Goal: Use online tool/utility: Utilize a website feature to perform a specific function

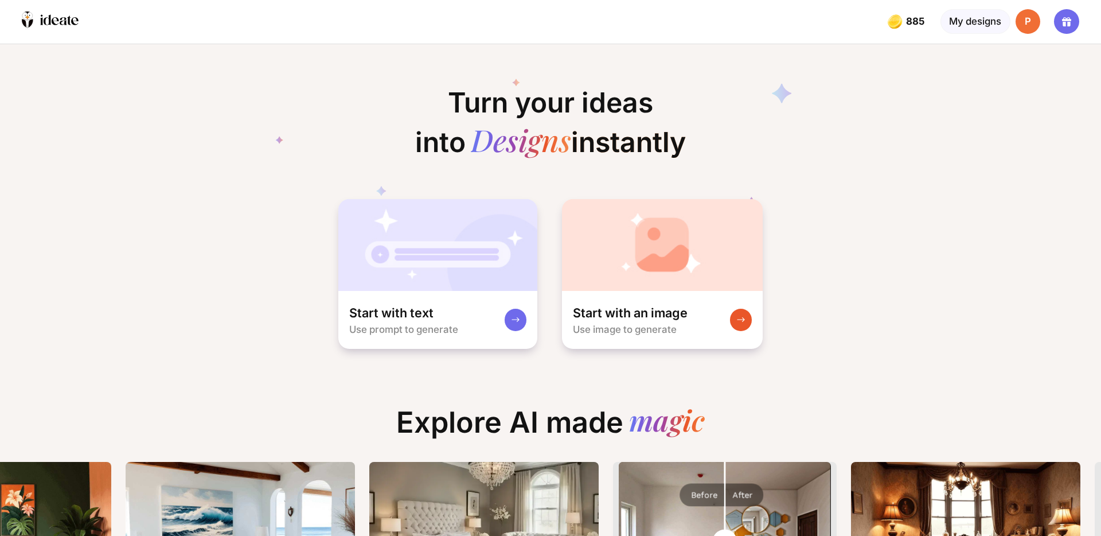
scroll to position [0, 200]
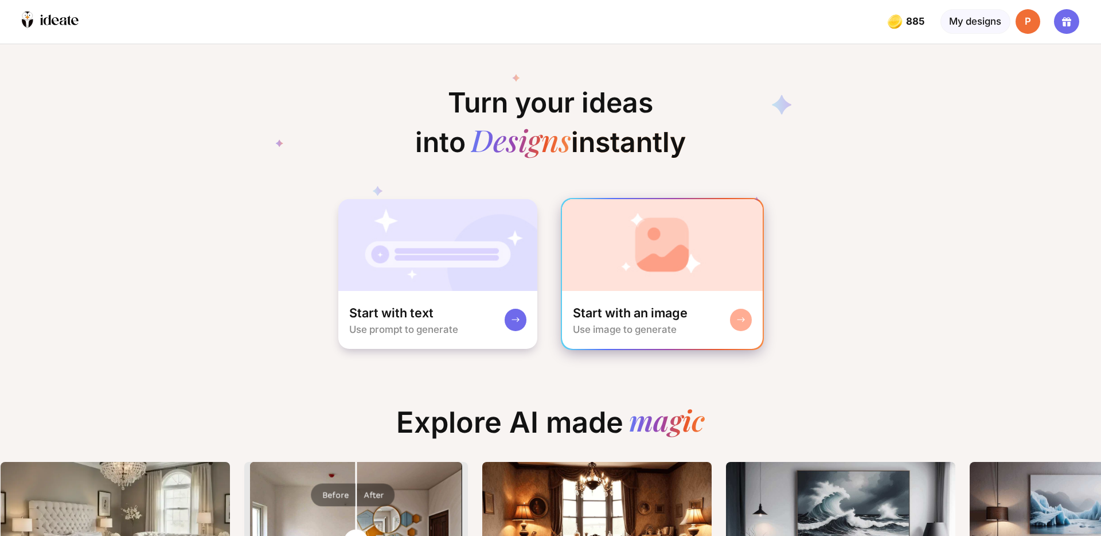
click at [650, 297] on div "Start with an image Use image to generate" at bounding box center [662, 320] width 201 height 59
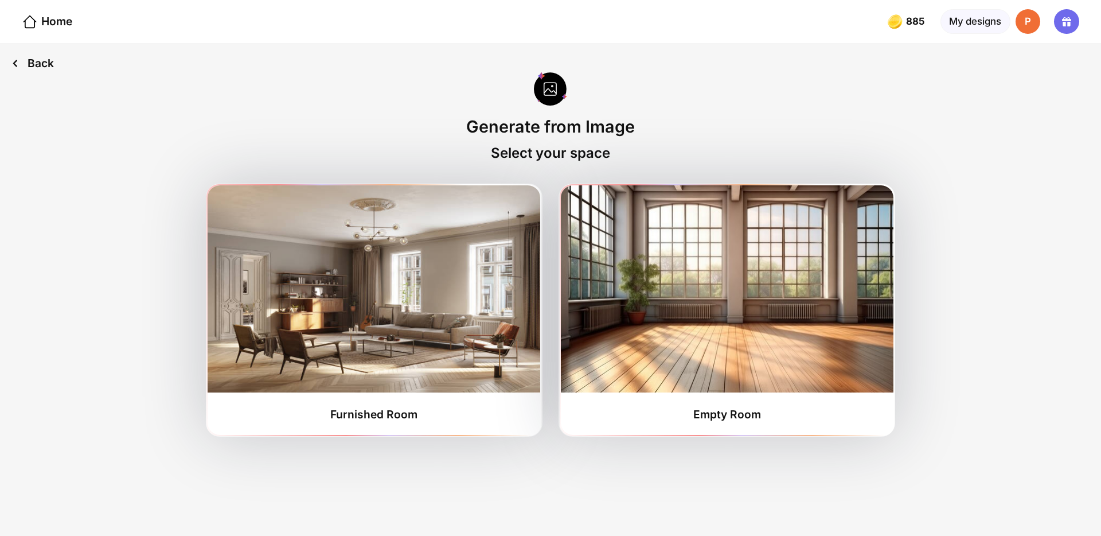
click at [41, 71] on div "Back" at bounding box center [32, 63] width 65 height 38
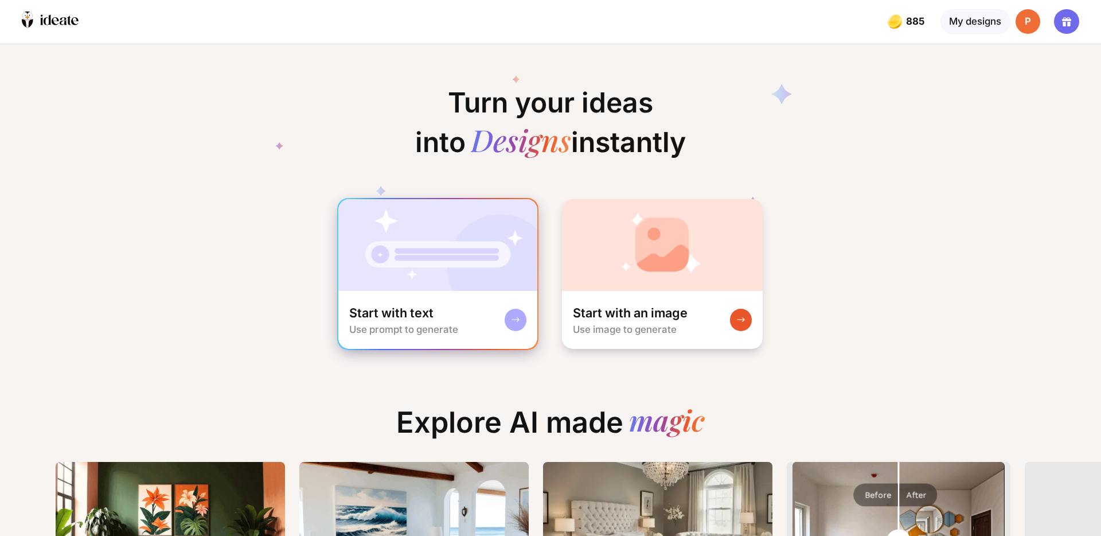
click at [419, 277] on img at bounding box center [438, 245] width 200 height 92
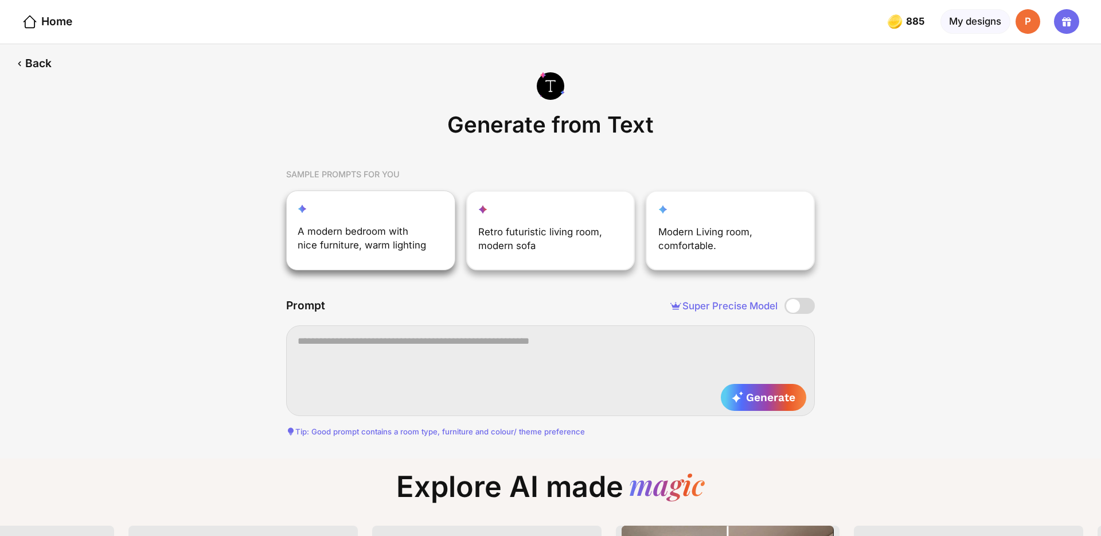
click at [341, 218] on div "A modern bedroom with nice furniture, warm lighting" at bounding box center [370, 229] width 169 height 79
type textarea "**********"
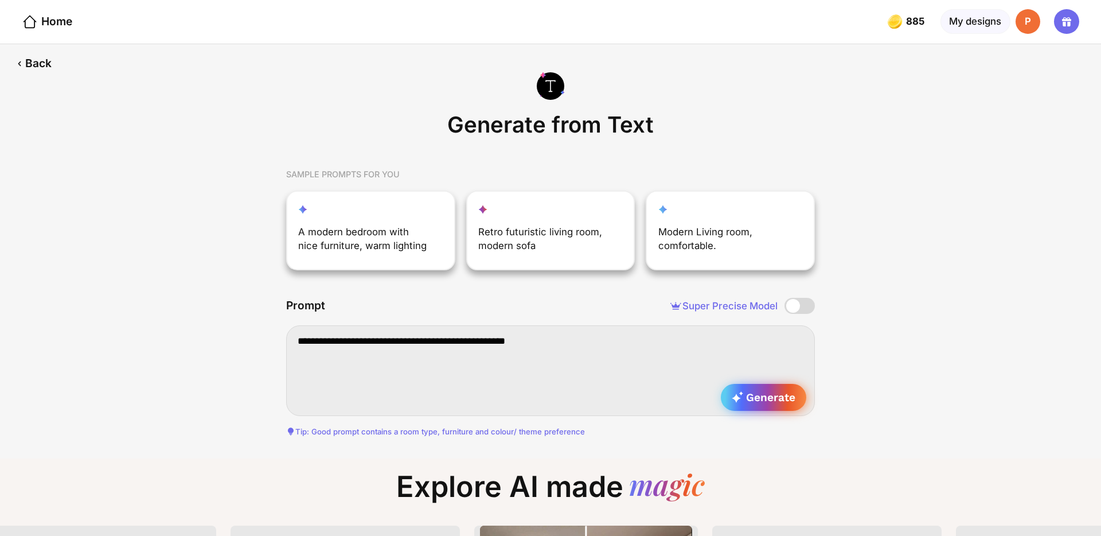
click at [777, 399] on span "Generate" at bounding box center [764, 397] width 64 height 13
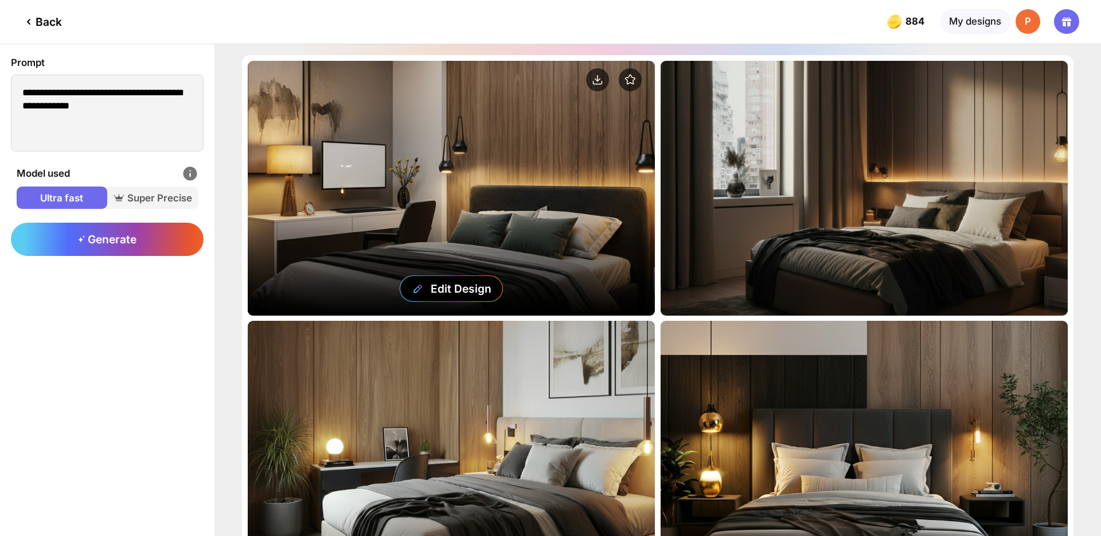
click at [636, 154] on div "Edit Design" at bounding box center [451, 188] width 407 height 255
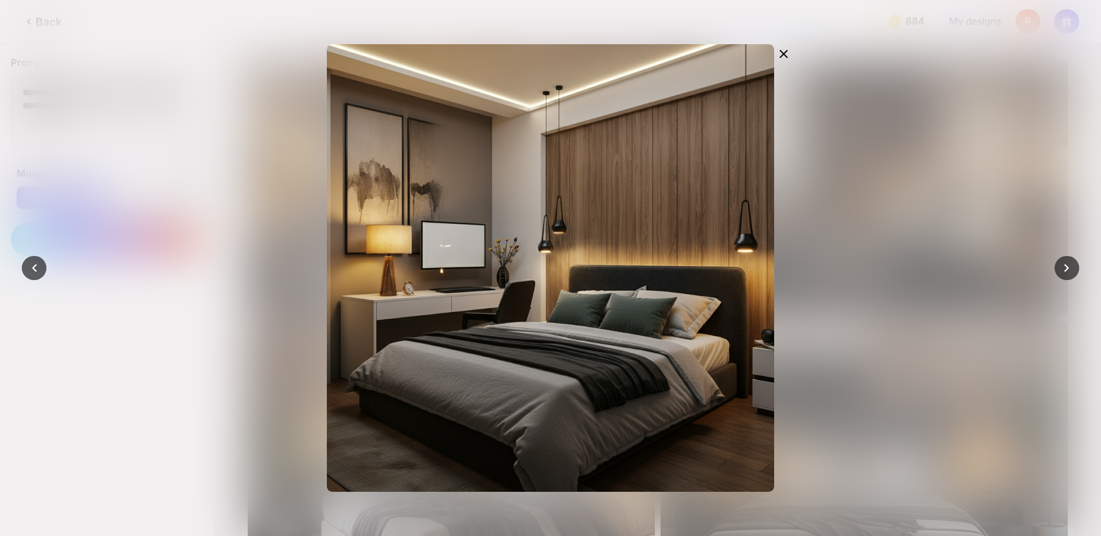
click at [185, 169] on div at bounding box center [550, 268] width 1101 height 536
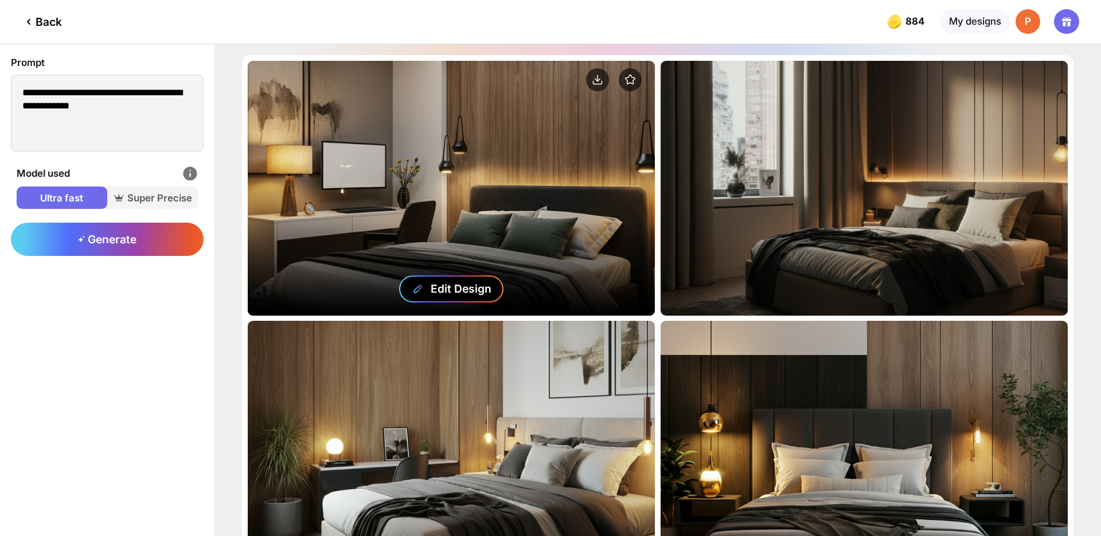
click at [456, 293] on div "Edit Design" at bounding box center [461, 289] width 61 height 14
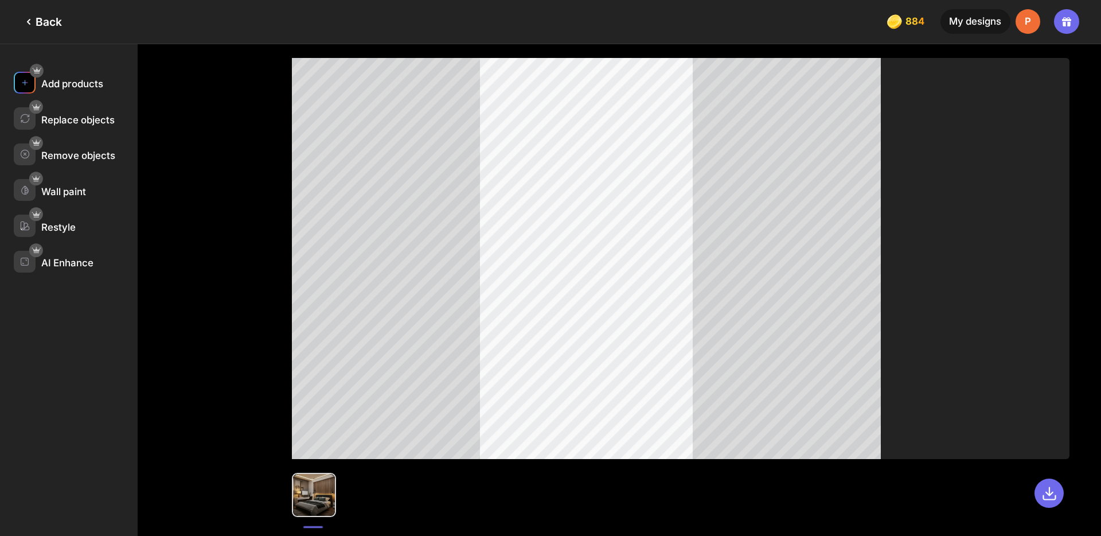
click at [26, 80] on img at bounding box center [25, 83] width 10 height 10
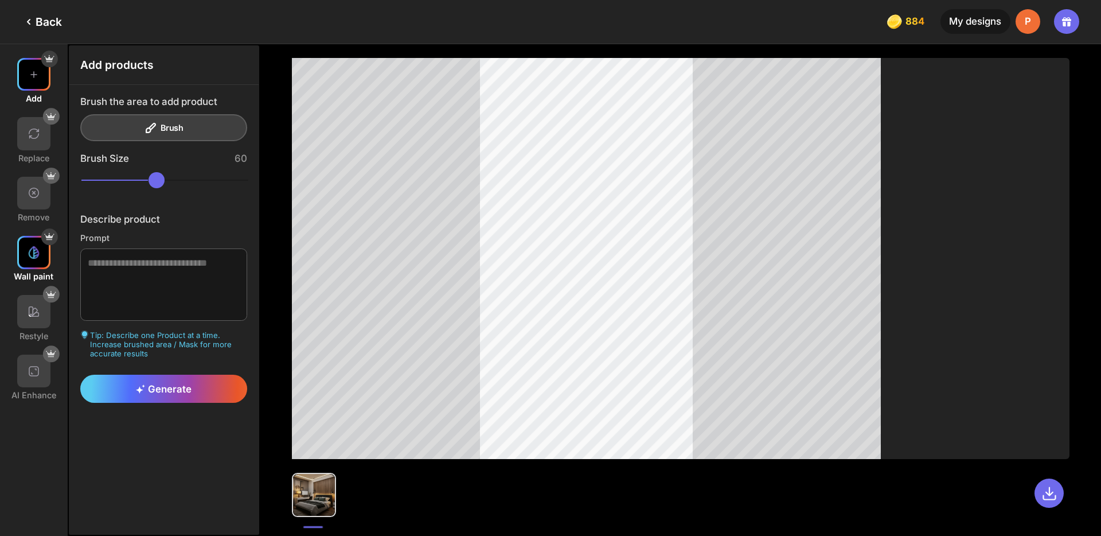
click at [28, 258] on img at bounding box center [34, 252] width 14 height 14
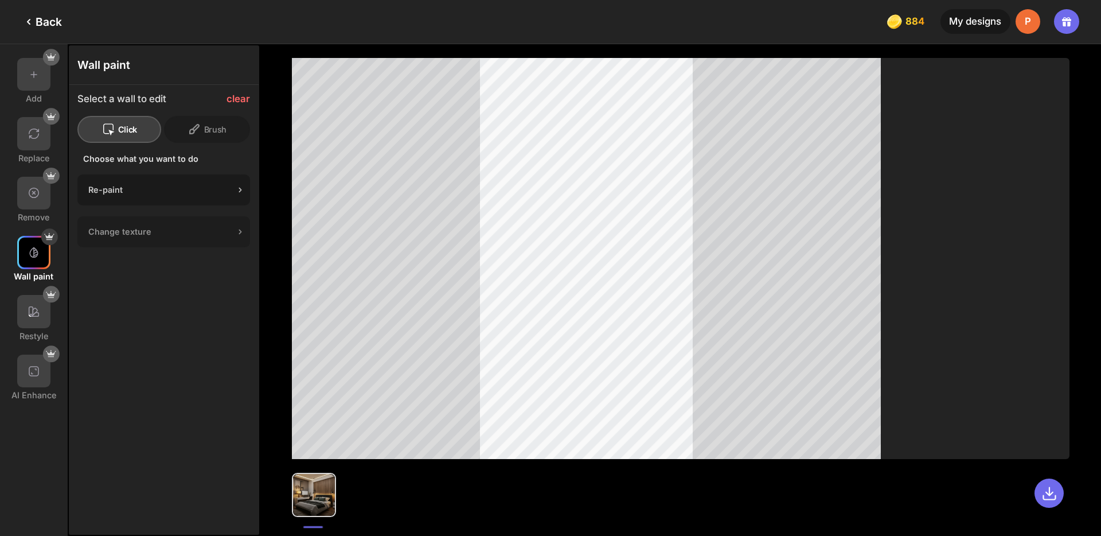
click at [171, 194] on div "Re-paint" at bounding box center [163, 189] width 173 height 31
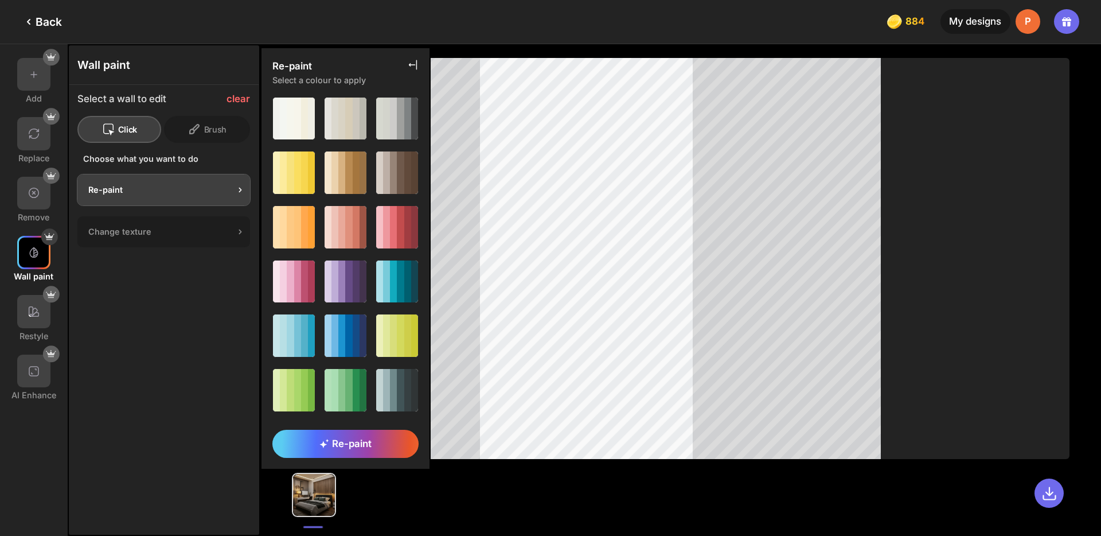
click at [44, 20] on div "Back" at bounding box center [42, 22] width 40 height 14
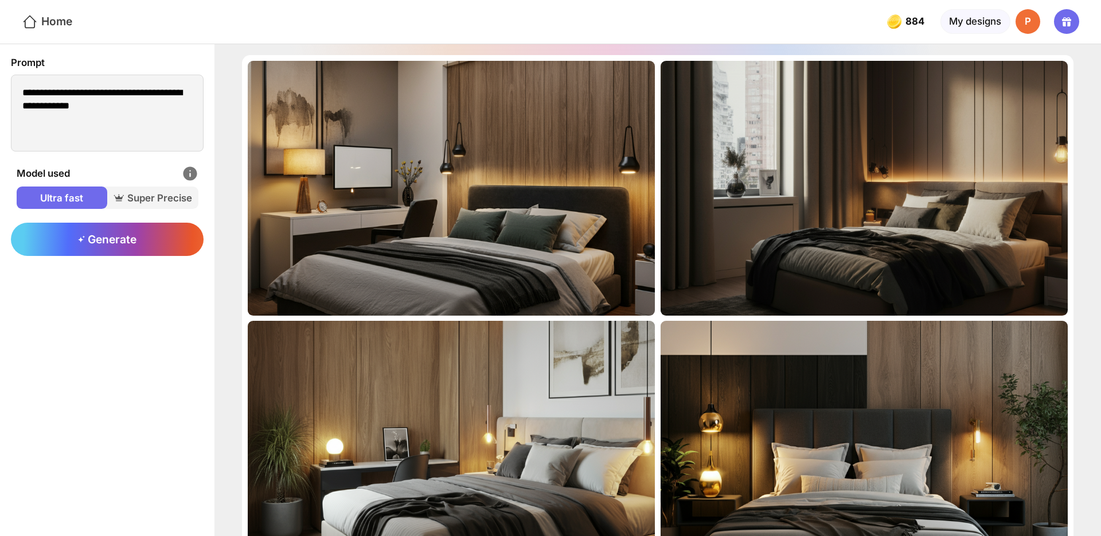
click at [63, 21] on div "Home" at bounding box center [47, 22] width 50 height 17
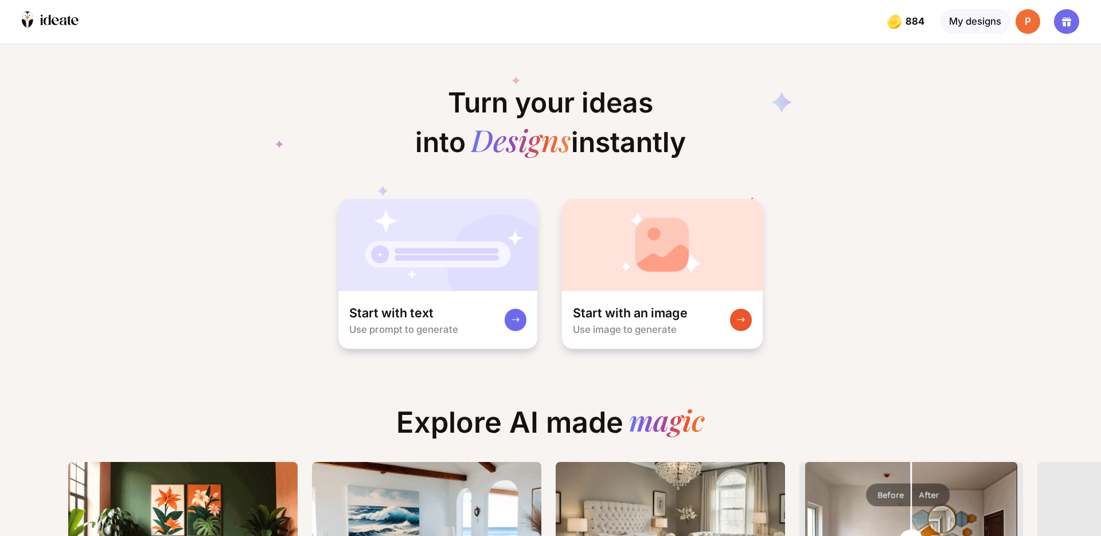
scroll to position [0, 15]
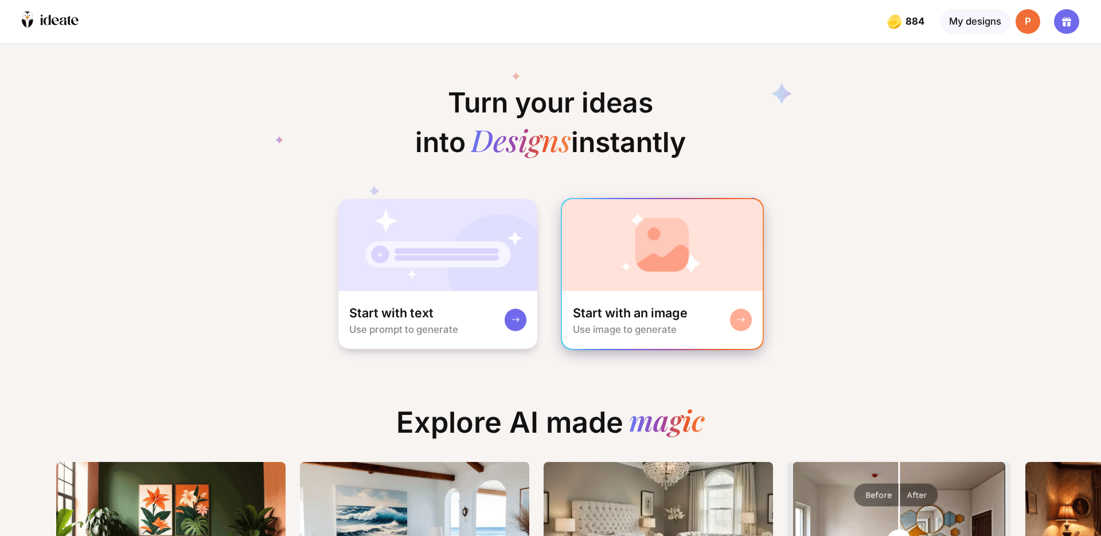
click at [588, 299] on div "Start with an image Use image to generate" at bounding box center [662, 320] width 201 height 59
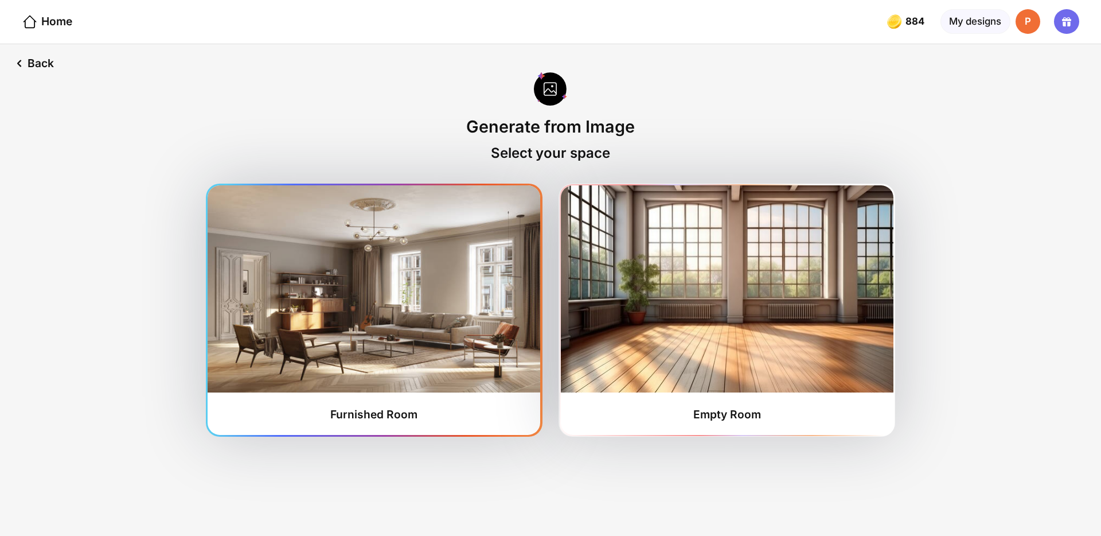
click at [377, 283] on img at bounding box center [374, 288] width 333 height 207
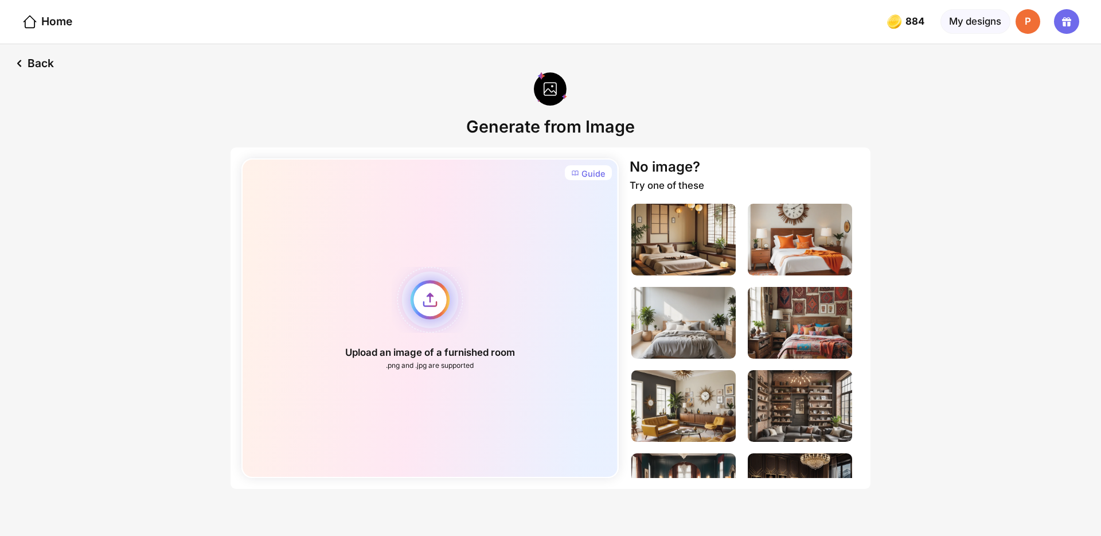
click at [426, 291] on div "Upload an image of a furnished room .png and .jpg are supported" at bounding box center [429, 317] width 377 height 319
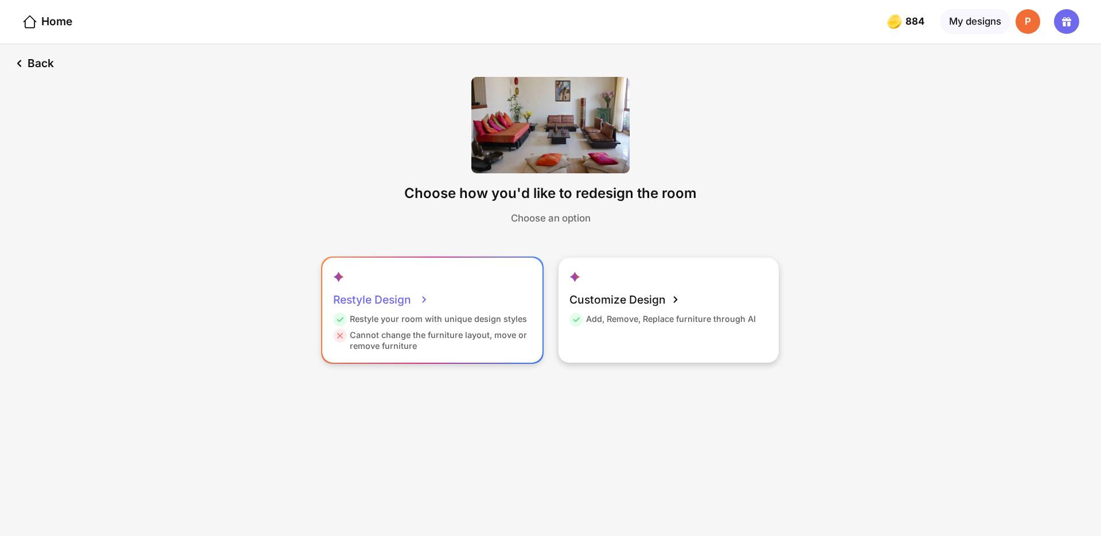
click at [479, 309] on div "Restyle Design Restyle your room with unique design styles Cannot change the fu…" at bounding box center [432, 310] width 220 height 104
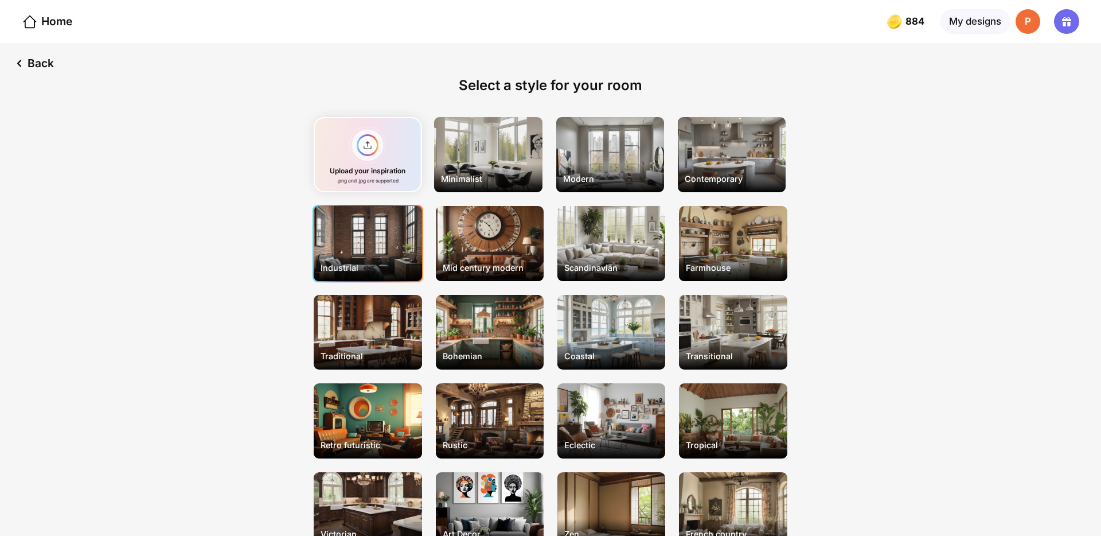
click at [356, 255] on div "Industrial" at bounding box center [368, 243] width 108 height 75
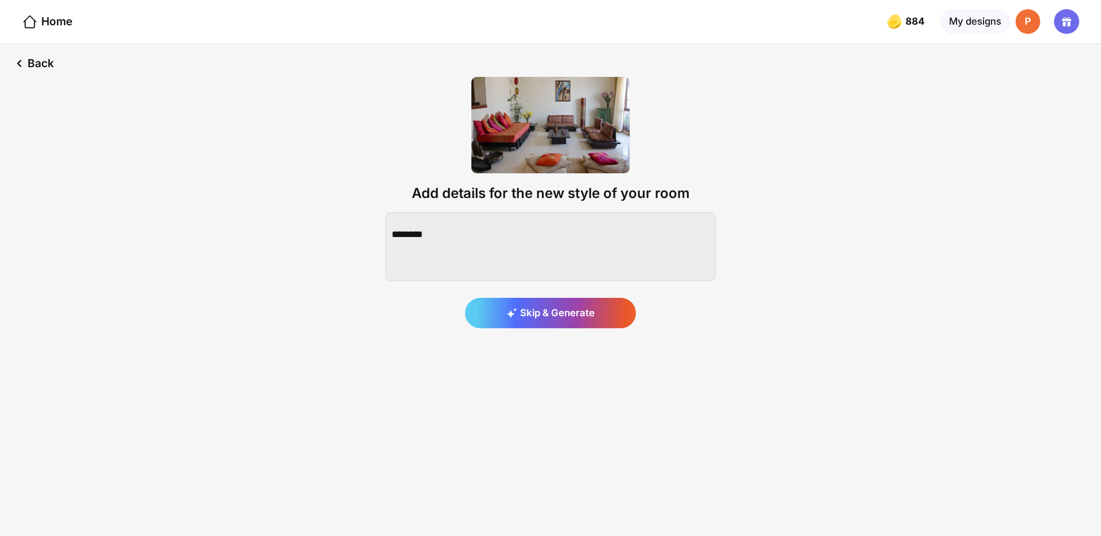
click at [464, 237] on textarea at bounding box center [550, 246] width 330 height 69
click at [630, 221] on textarea at bounding box center [550, 246] width 330 height 69
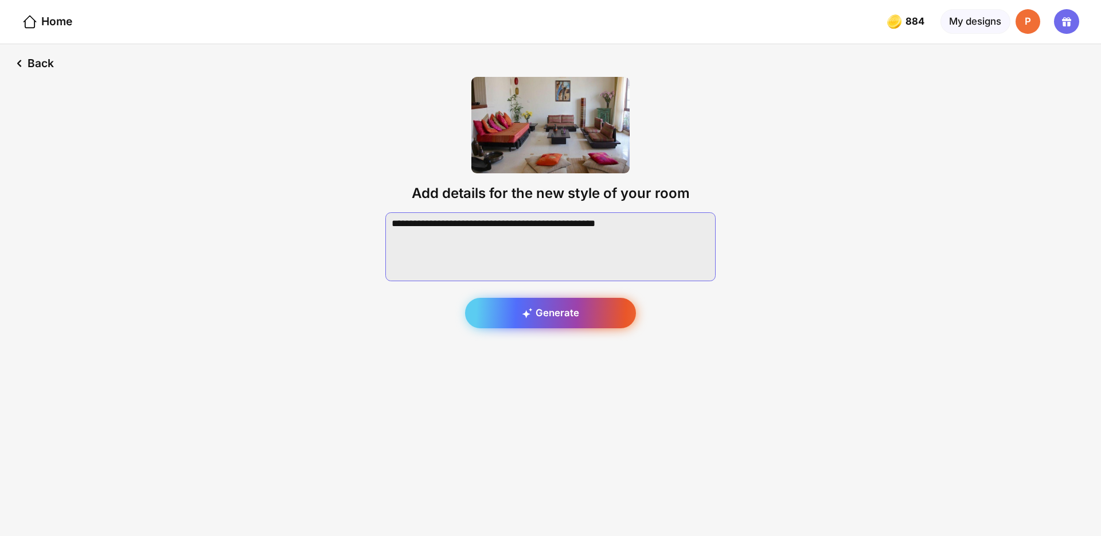
type textarea "**********"
click at [520, 314] on div "Generate" at bounding box center [550, 313] width 171 height 31
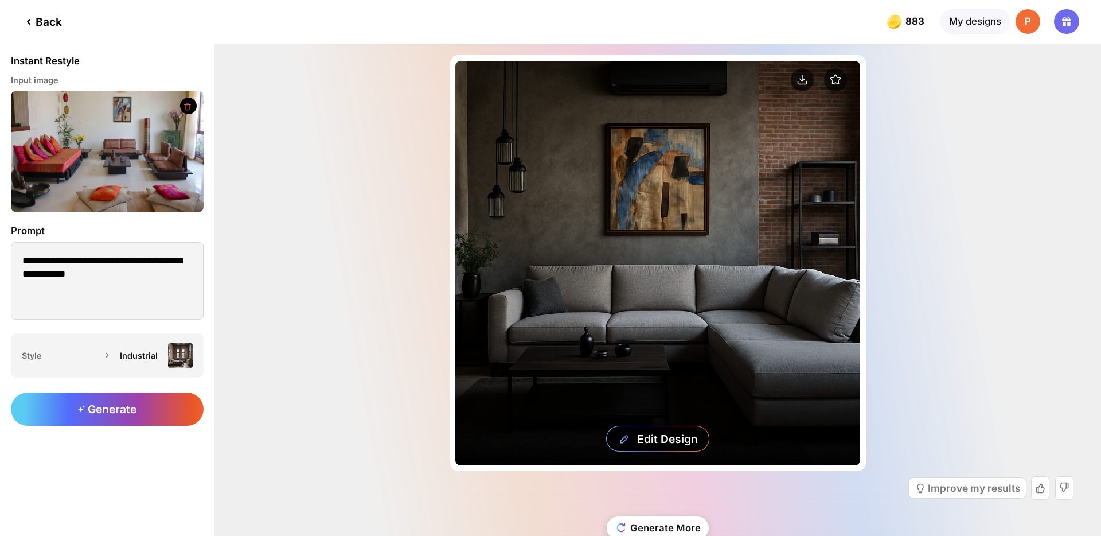
click at [543, 254] on div "Edit Design" at bounding box center [657, 263] width 405 height 405
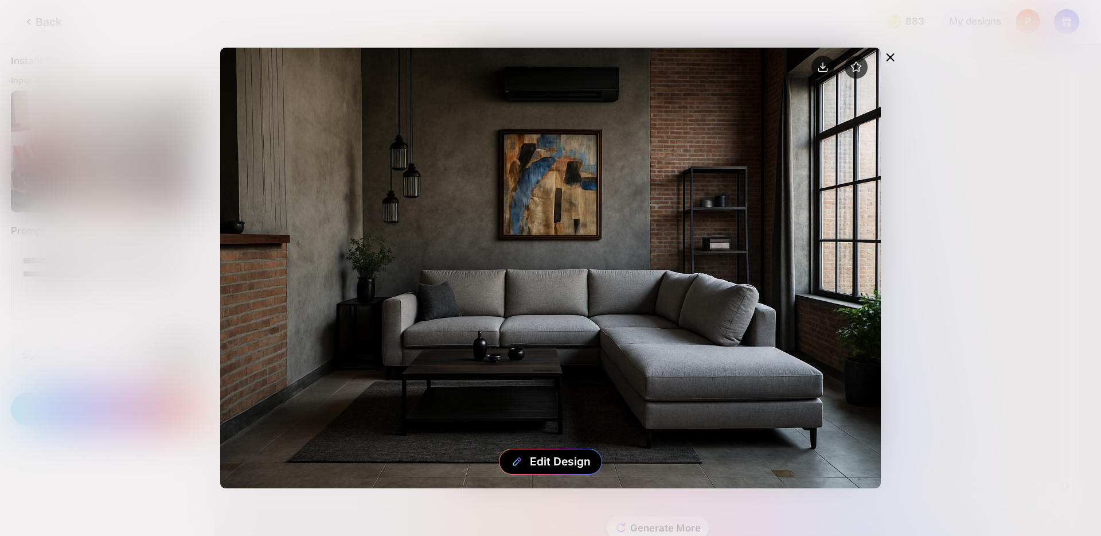
click at [888, 59] on icon at bounding box center [890, 57] width 7 height 7
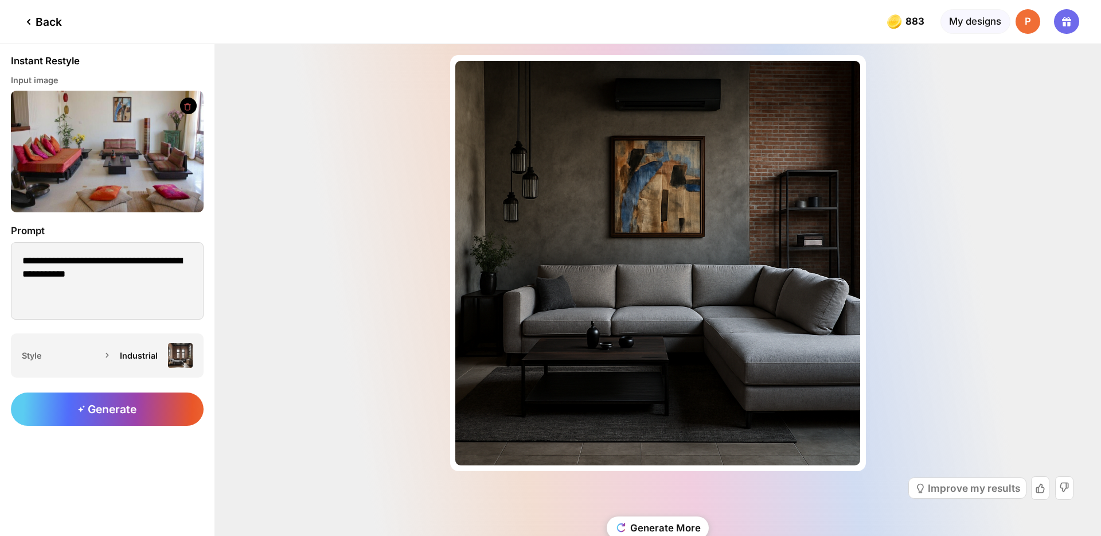
click at [132, 156] on img at bounding box center [107, 151] width 193 height 121
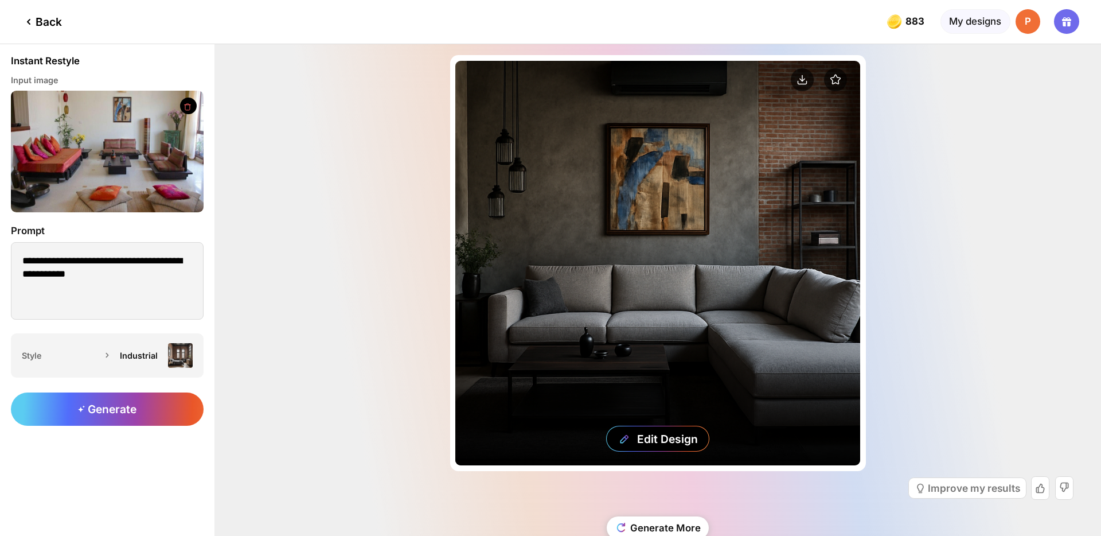
click at [541, 255] on div "Edit Design" at bounding box center [657, 263] width 405 height 405
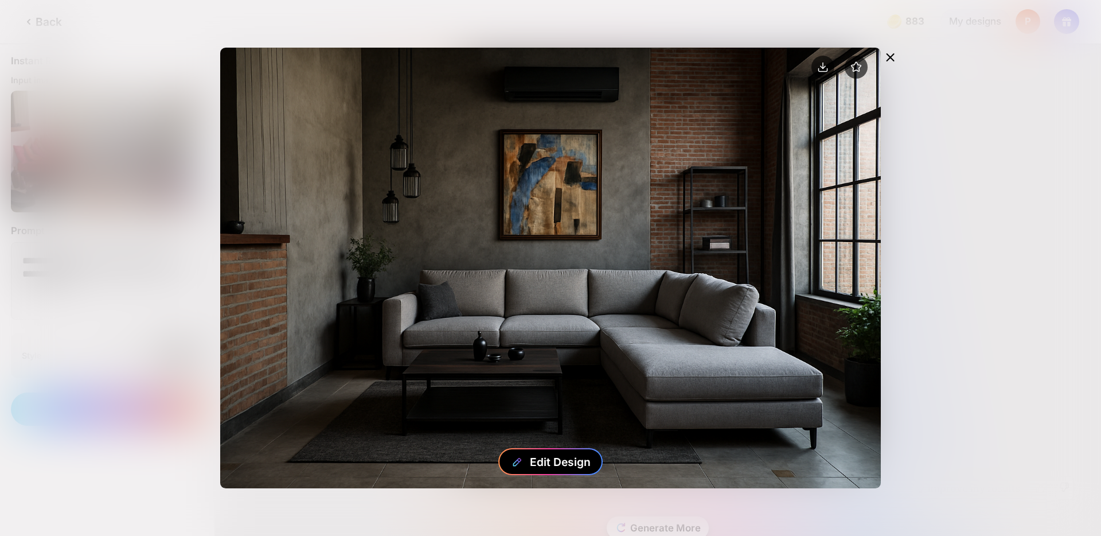
click at [552, 460] on div "Edit Design" at bounding box center [560, 462] width 61 height 14
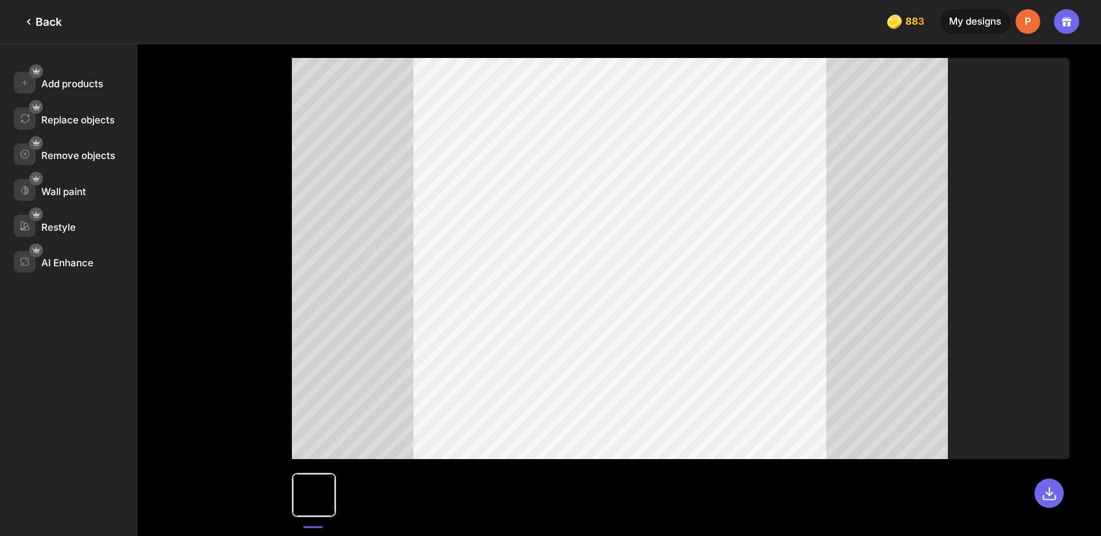
click at [44, 14] on div "Back" at bounding box center [31, 22] width 62 height 44
click at [53, 26] on div "Back" at bounding box center [42, 22] width 40 height 14
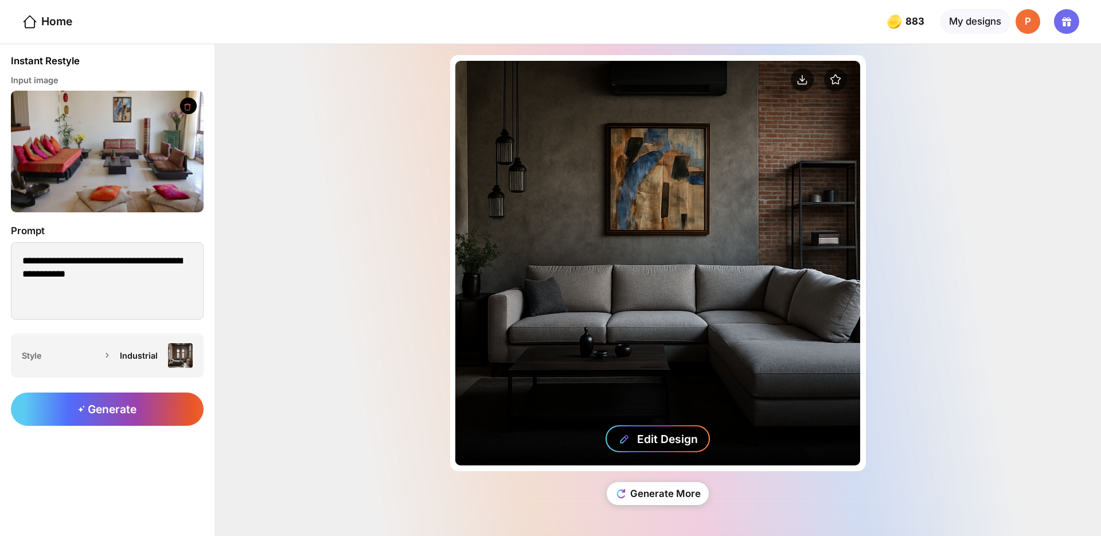
click at [646, 440] on div "Edit Design" at bounding box center [667, 439] width 61 height 14
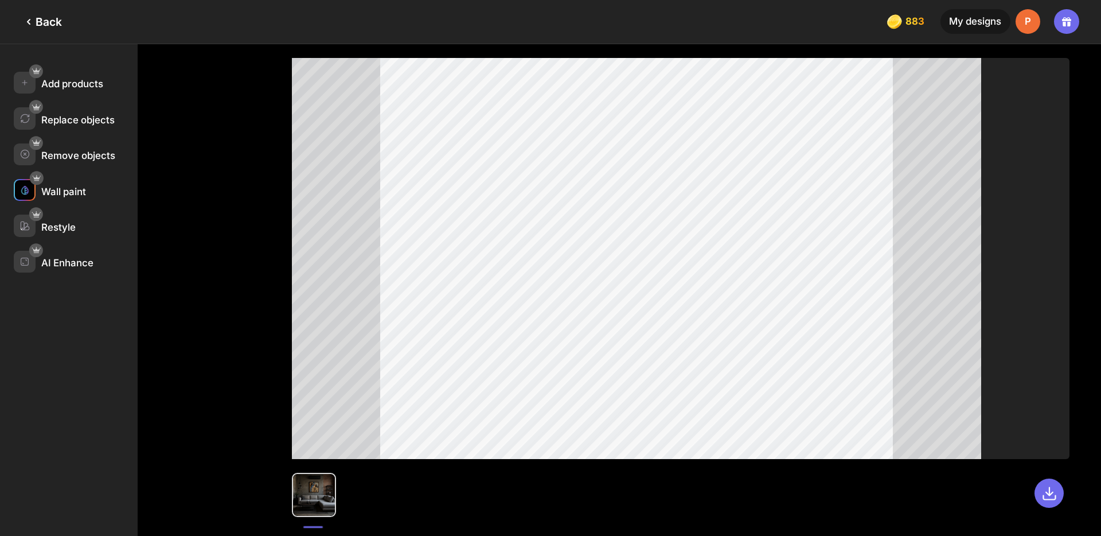
click at [25, 192] on img at bounding box center [25, 190] width 10 height 10
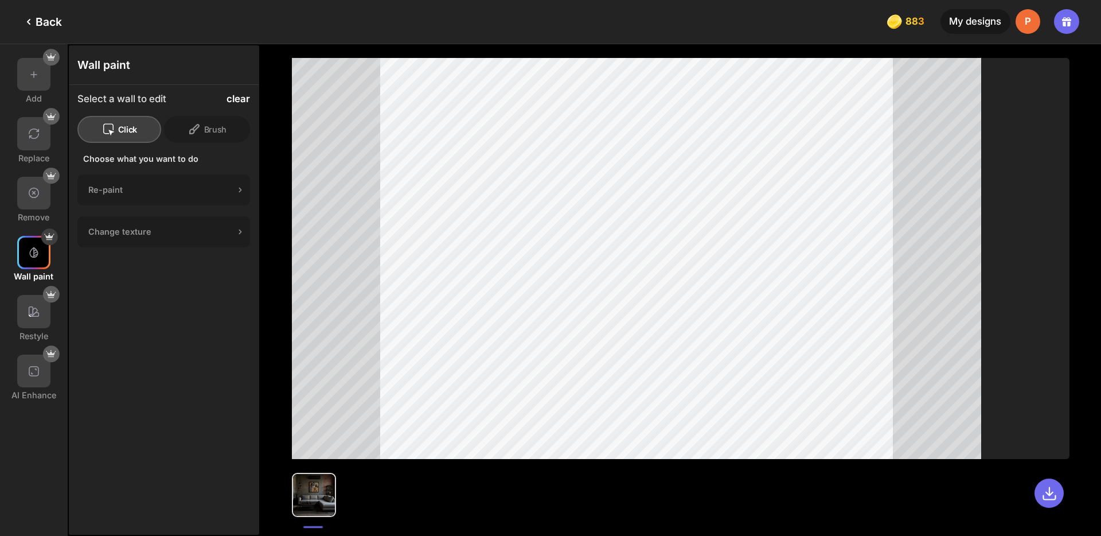
click at [239, 94] on div "clear" at bounding box center [239, 98] width 24 height 11
click at [192, 190] on div "Re-paint" at bounding box center [161, 190] width 146 height 10
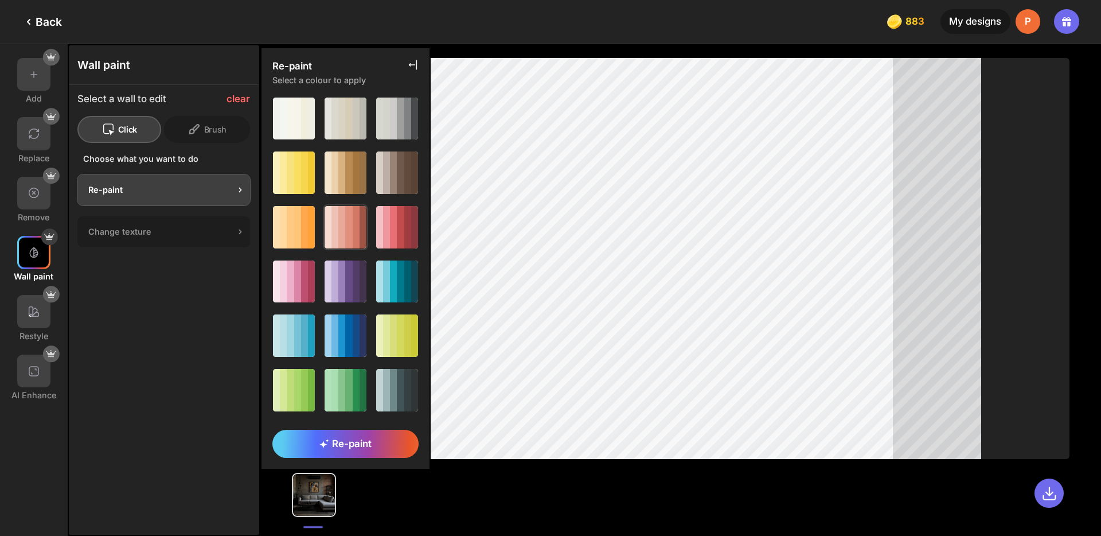
click at [350, 223] on div at bounding box center [348, 227] width 7 height 42
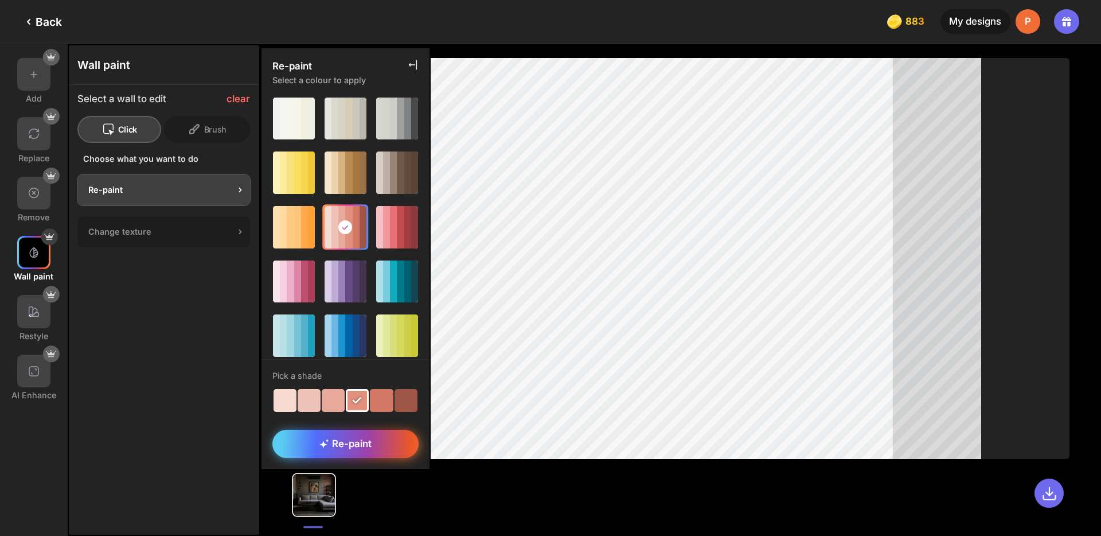
click at [367, 446] on span "Re-paint" at bounding box center [345, 443] width 52 height 11
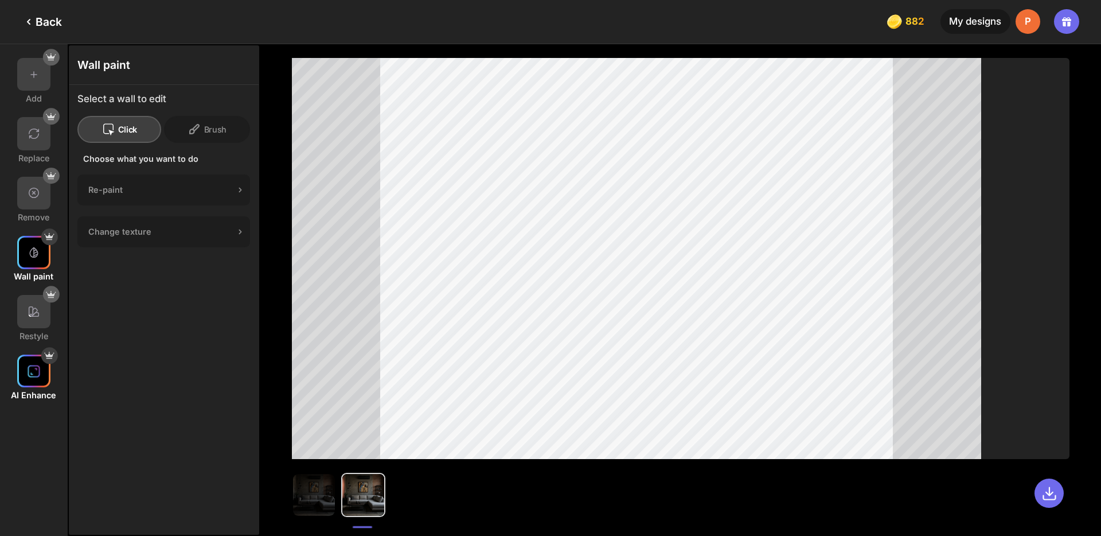
click at [32, 377] on img at bounding box center [34, 371] width 14 height 14
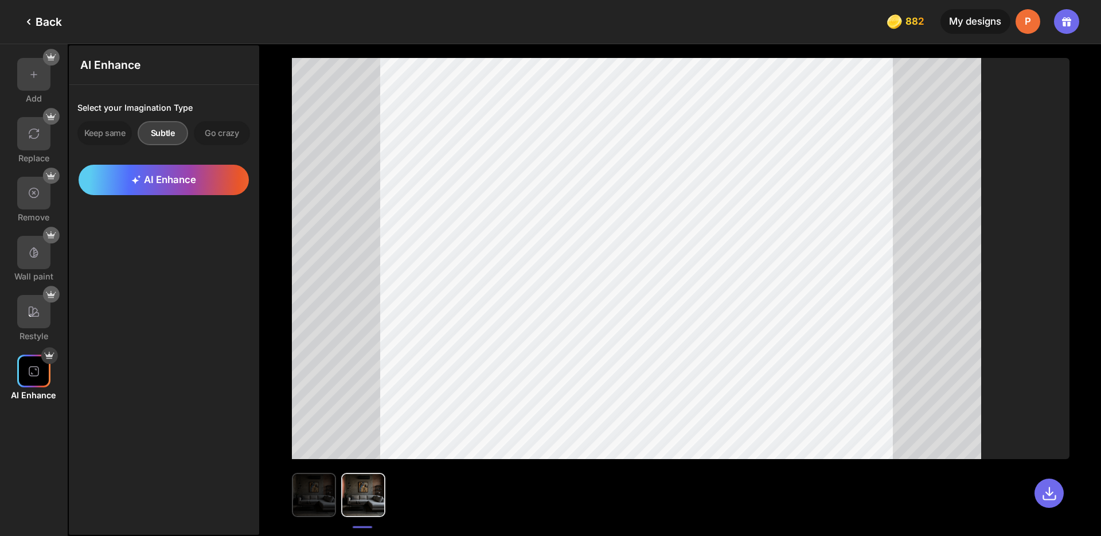
click at [312, 496] on img at bounding box center [314, 495] width 42 height 42
click at [348, 501] on img at bounding box center [363, 495] width 42 height 42
click at [178, 179] on span "AI Enhance" at bounding box center [163, 179] width 65 height 11
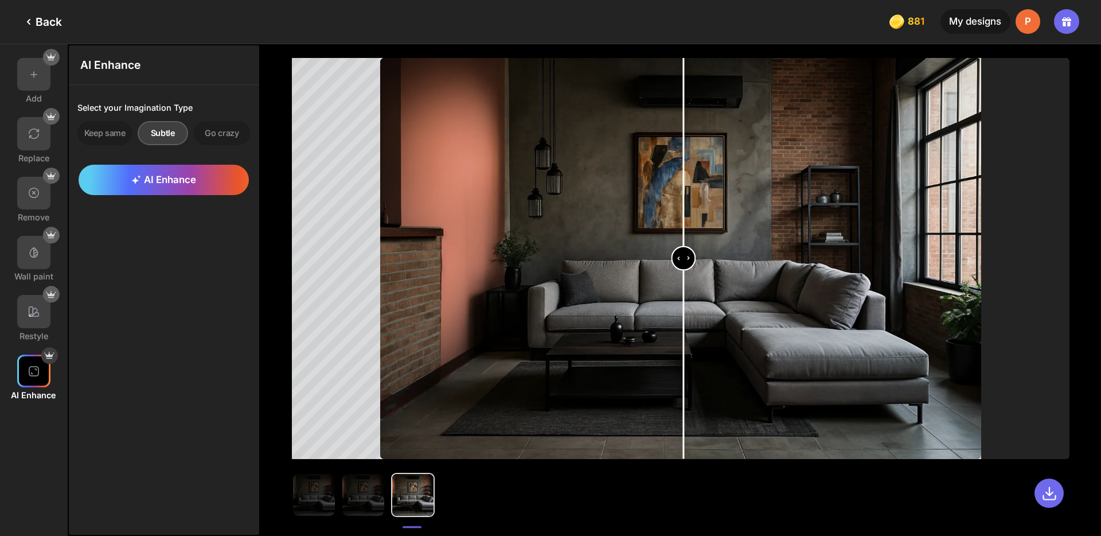
drag, startPoint x: 678, startPoint y: 256, endPoint x: 684, endPoint y: 279, distance: 23.6
type input "****"
click at [684, 279] on input "range" at bounding box center [680, 259] width 599 height 401
